Goal: Information Seeking & Learning: Find specific fact

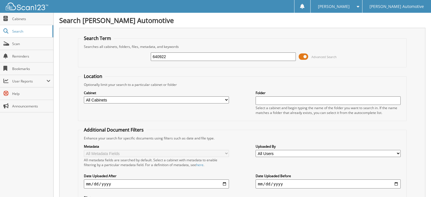
drag, startPoint x: 168, startPoint y: 56, endPoint x: 167, endPoint y: 52, distance: 4.0
click at [145, 55] on div "640922 Advanced Search" at bounding box center [242, 56] width 323 height 15
click at [175, 55] on input "640922" at bounding box center [223, 56] width 145 height 9
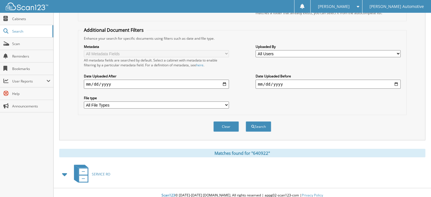
click at [65, 170] on span at bounding box center [65, 174] width 8 height 10
click at [81, 169] on icon at bounding box center [83, 171] width 9 height 6
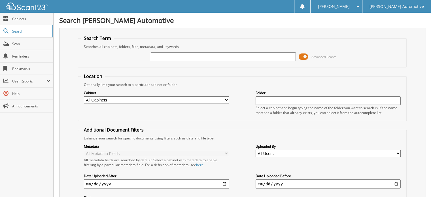
click at [157, 54] on input "text" at bounding box center [223, 56] width 145 height 9
type input "640922"
drag, startPoint x: 172, startPoint y: 56, endPoint x: 139, endPoint y: 56, distance: 32.6
click at [139, 56] on div "640922 Advanced Search" at bounding box center [242, 56] width 323 height 15
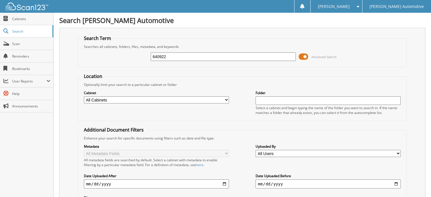
click at [174, 54] on input "640922" at bounding box center [223, 56] width 145 height 9
click at [172, 57] on input "640922" at bounding box center [223, 56] width 145 height 9
click at [254, 61] on div "640922 Advanced Search" at bounding box center [242, 56] width 323 height 15
click at [254, 49] on div "640922 Advanced Search" at bounding box center [242, 56] width 323 height 15
drag, startPoint x: 177, startPoint y: 56, endPoint x: 151, endPoint y: 53, distance: 26.3
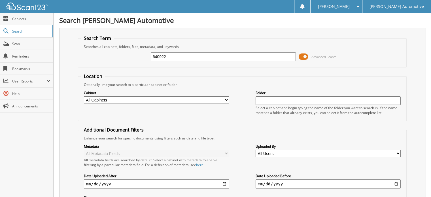
click at [151, 53] on input "640922" at bounding box center [223, 56] width 145 height 9
type input "3"
type input "339528"
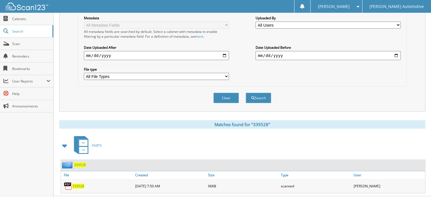
scroll to position [136, 0]
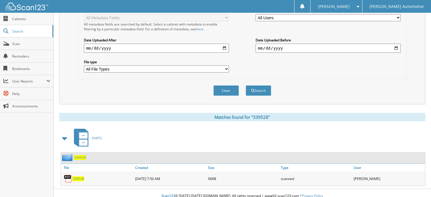
click at [81, 155] on span "339528" at bounding box center [80, 157] width 12 height 5
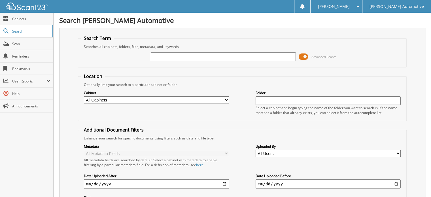
click at [165, 58] on input "text" at bounding box center [223, 56] width 145 height 9
type input "CM338954"
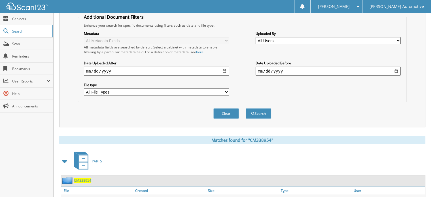
scroll to position [136, 0]
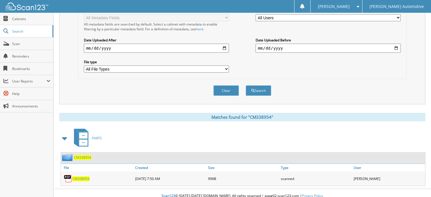
click at [80, 176] on span "CM338954" at bounding box center [80, 178] width 17 height 5
